Goal: Task Accomplishment & Management: Use online tool/utility

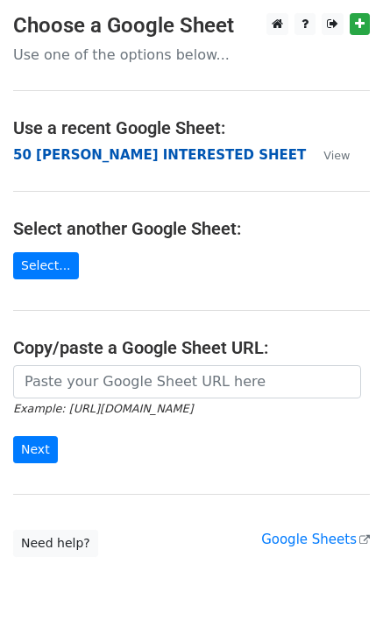
click at [112, 159] on strong "50 [PERSON_NAME] INTERESTED SHEET" at bounding box center [159, 155] width 293 height 16
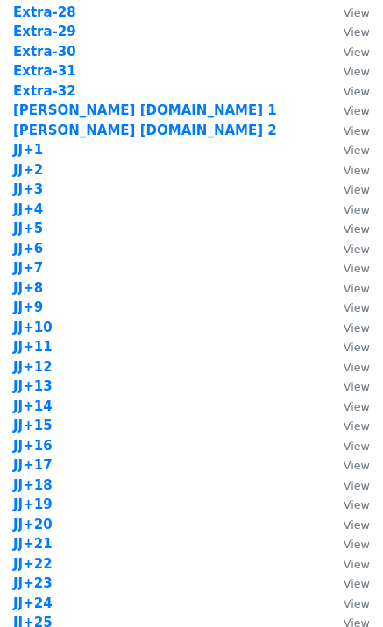
scroll to position [1401, 0]
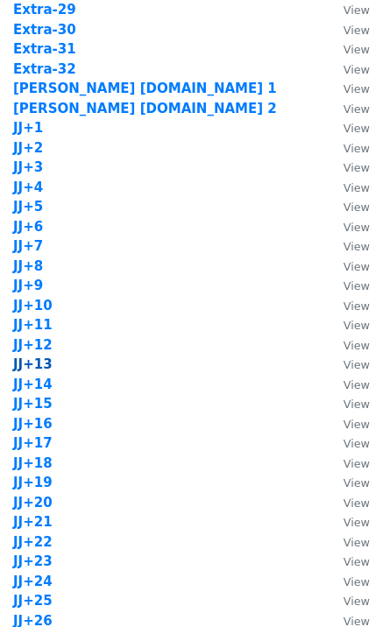
click at [39, 363] on strong "JJ+13" at bounding box center [32, 364] width 39 height 16
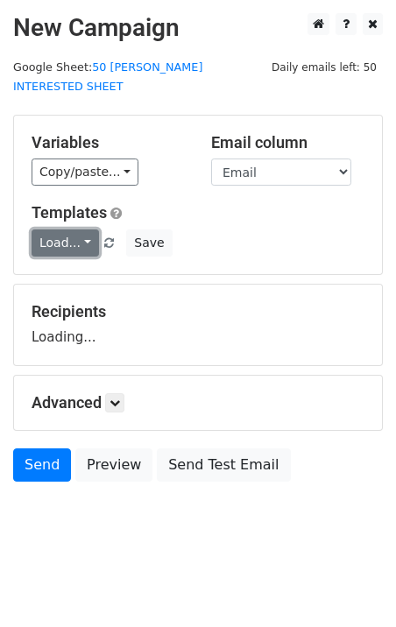
click at [59, 229] on link "Load..." at bounding box center [65, 242] width 67 height 27
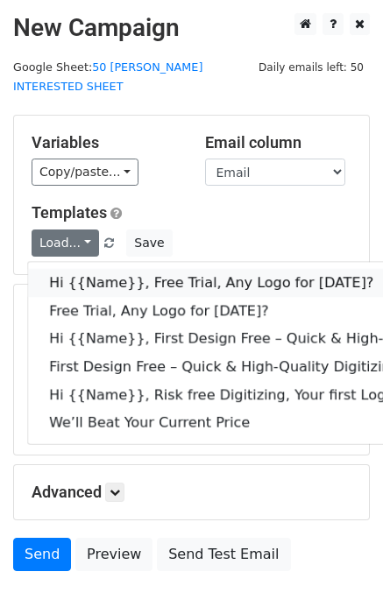
click at [110, 269] on link "Hi {{Name}}, Free Trial, Any Logo for today?" at bounding box center [279, 283] width 503 height 28
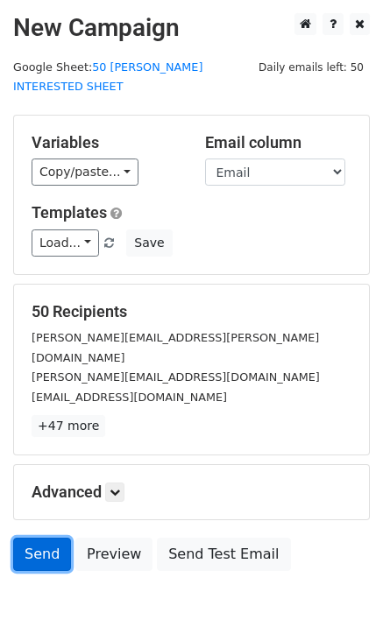
click at [36, 538] on link "Send" at bounding box center [42, 554] width 58 height 33
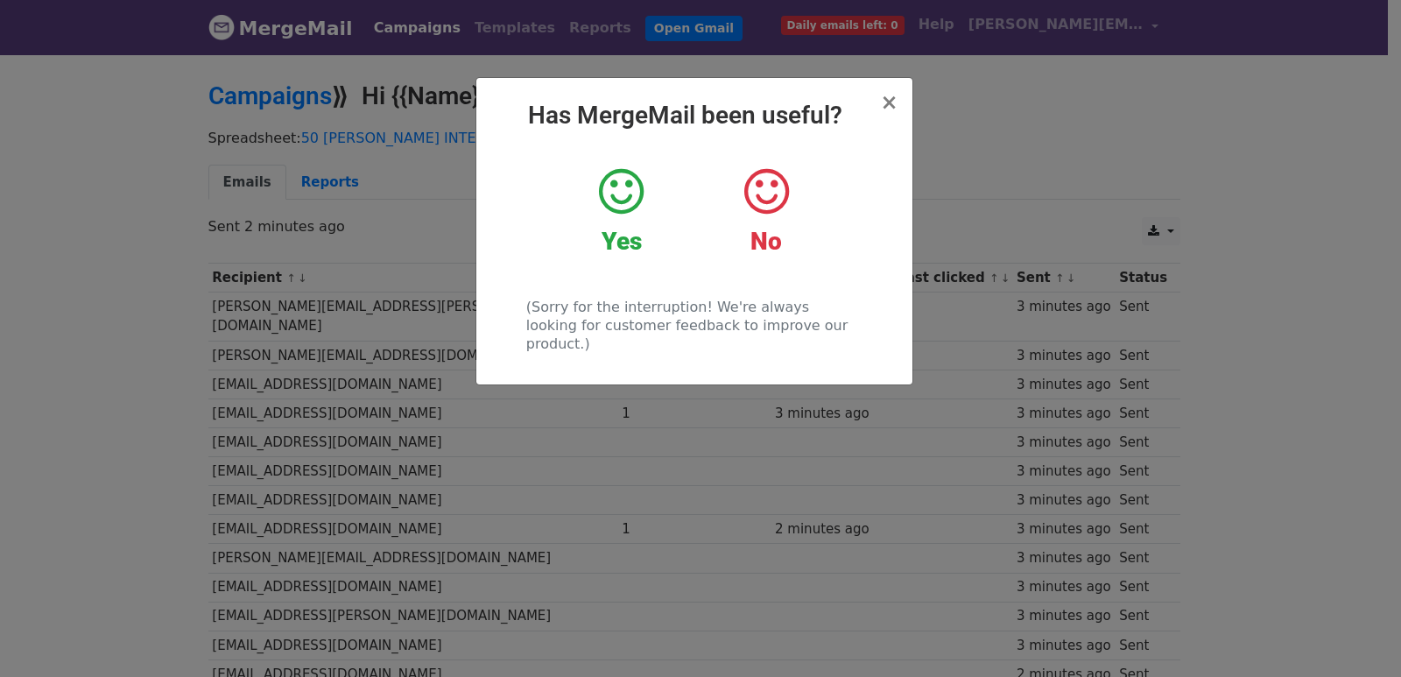
click at [399, 397] on div "× Has MergeMail been useful? Yes No (Sorry for the interruption! We're always l…" at bounding box center [700, 365] width 1401 height 625
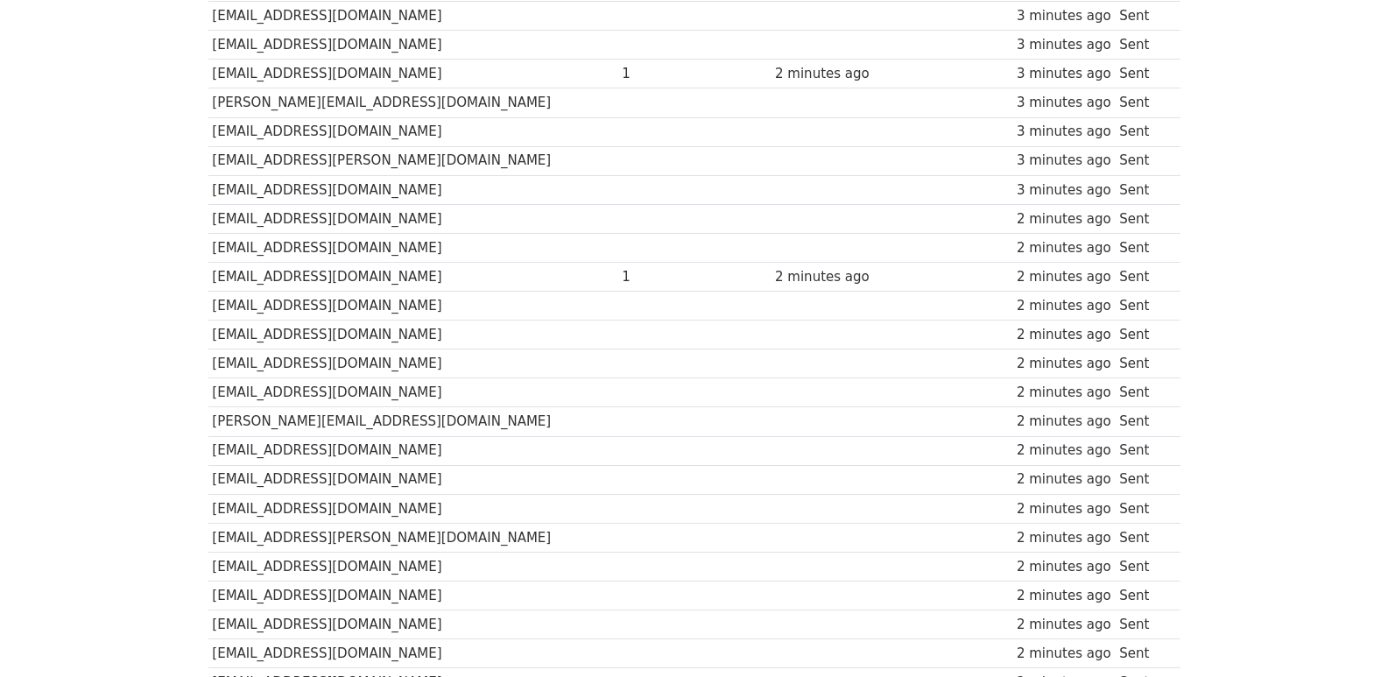
scroll to position [1219, 0]
